Goal: Use online tool/utility: Utilize a website feature to perform a specific function

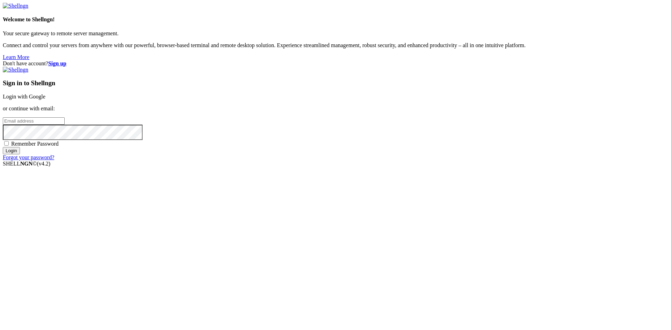
click at [65, 125] on input "email" at bounding box center [34, 120] width 62 height 7
type input "[PERSON_NAME][EMAIL_ADDRESS][PERSON_NAME][DOMAIN_NAME]"
click at [3, 147] on input "Login" at bounding box center [11, 150] width 17 height 7
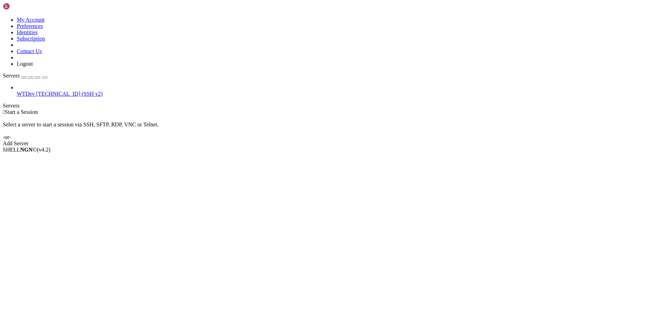
click at [43, 91] on span "[TECHNICAL_ID] (SSH v2)" at bounding box center [69, 94] width 66 height 6
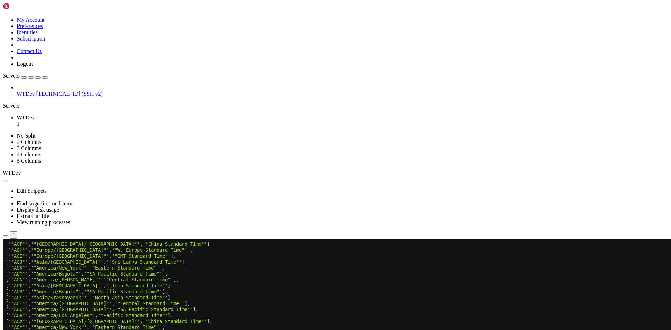
scroll to position [109130, 0]
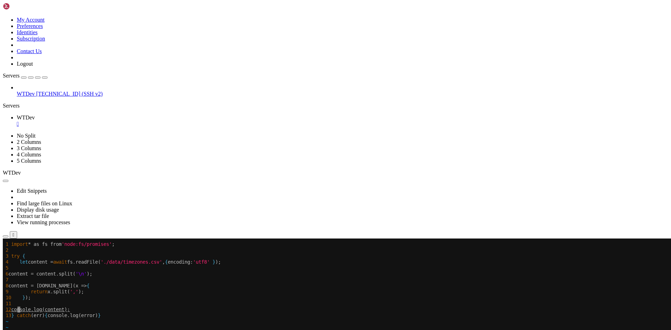
click at [129, 299] on x-row "10 } );" at bounding box center [294, 298] width 577 height 6
click at [129, 306] on x-row "11" at bounding box center [294, 304] width 577 height 6
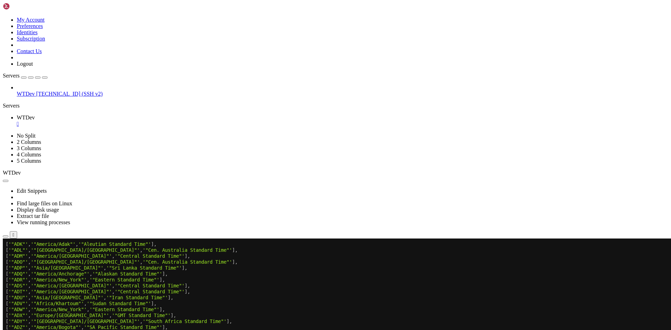
scroll to position [109332, 0]
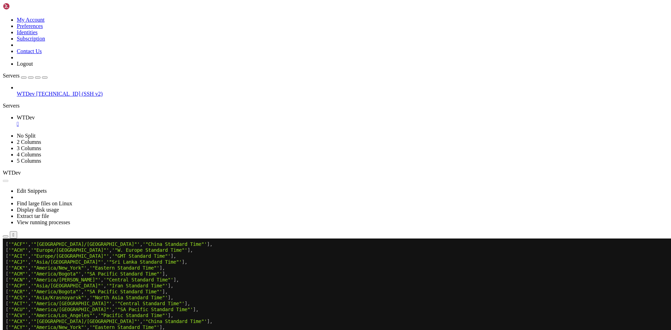
scroll to position [110117, 0]
